Goal: Information Seeking & Learning: Learn about a topic

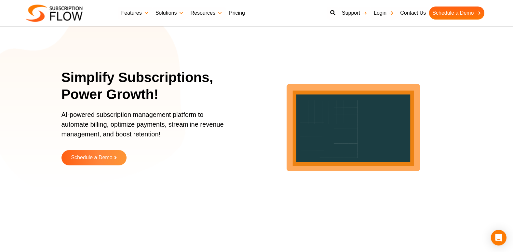
click at [240, 14] on link "Pricing" at bounding box center [237, 13] width 22 height 13
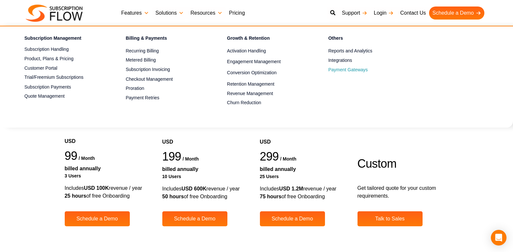
click at [346, 68] on span "Payment Gateways" at bounding box center [347, 69] width 39 height 7
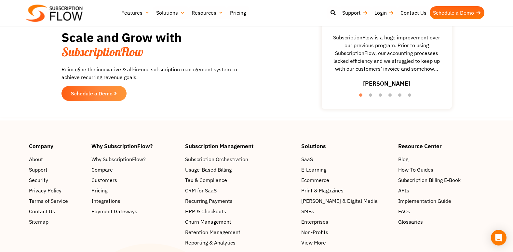
scroll to position [1269, 0]
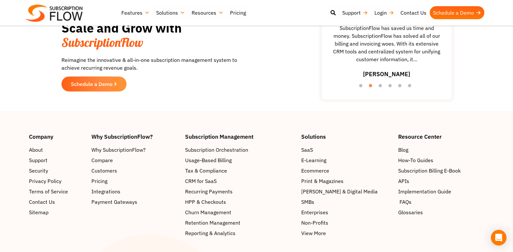
click at [405, 198] on span "FAQs" at bounding box center [406, 202] width 12 height 8
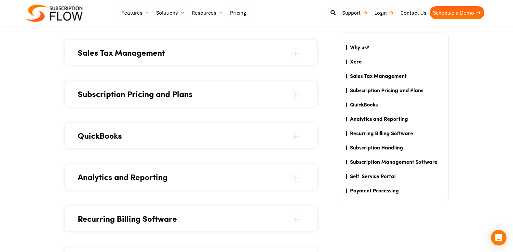
scroll to position [618, 0]
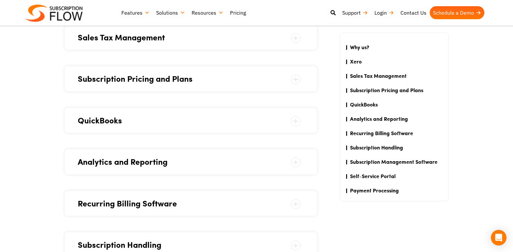
click at [295, 79] on span at bounding box center [296, 80] width 10 height 10
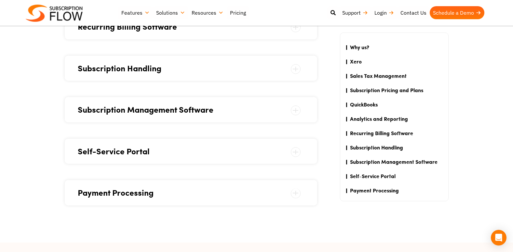
scroll to position [859, 0]
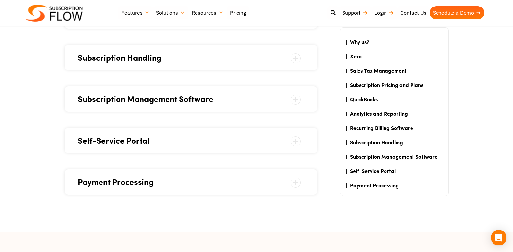
click at [261, 181] on span "Payment Processing" at bounding box center [191, 182] width 227 height 12
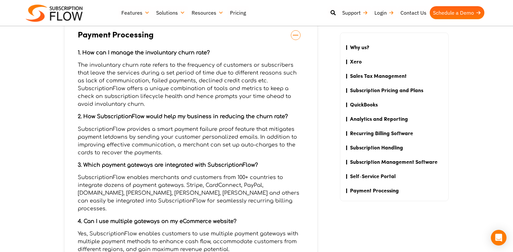
scroll to position [623, 0]
